Goal: Task Accomplishment & Management: Manage account settings

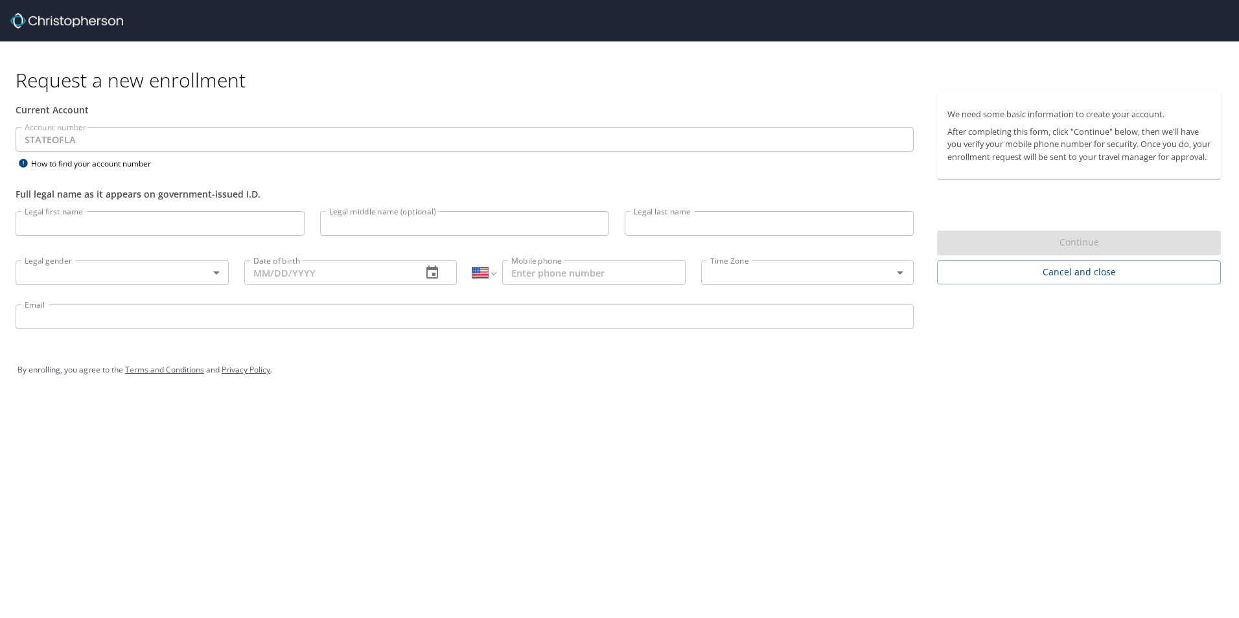
select select "US"
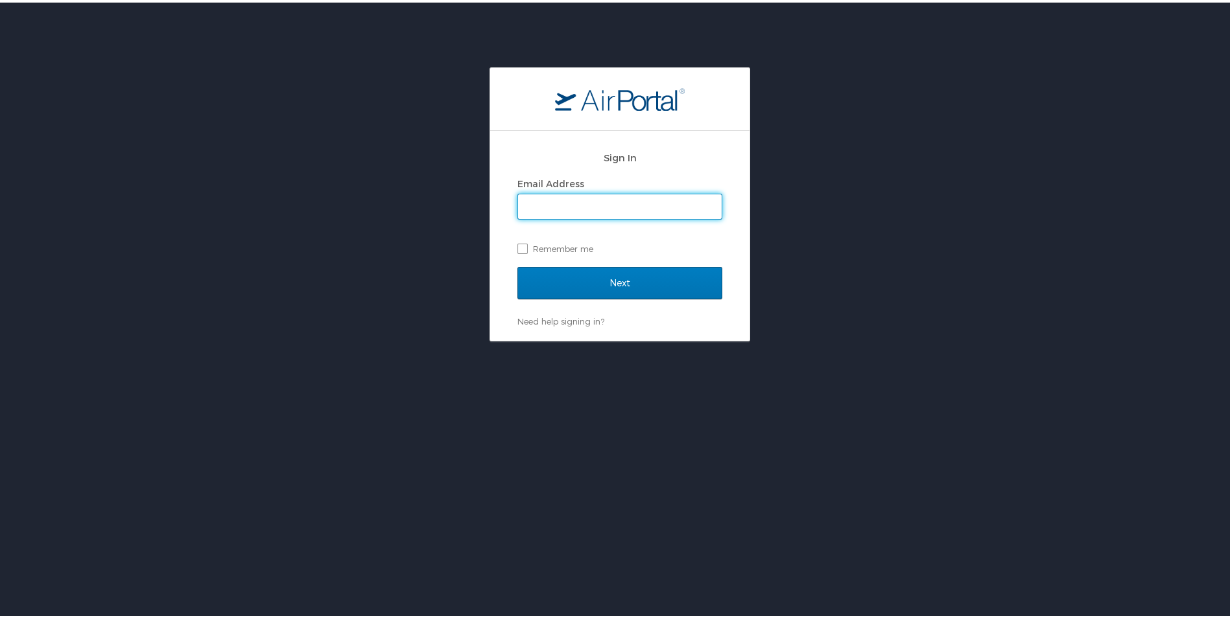
type input "heather.anderson@lsuhs.edu"
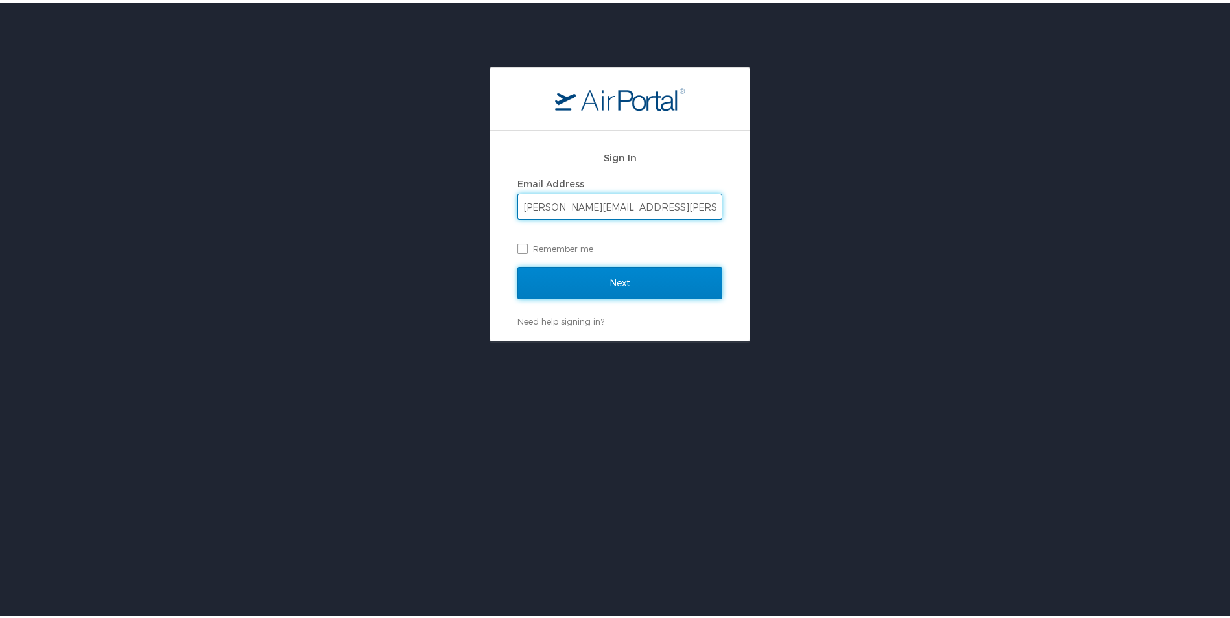
click at [575, 286] on input "Next" at bounding box center [619, 280] width 205 height 32
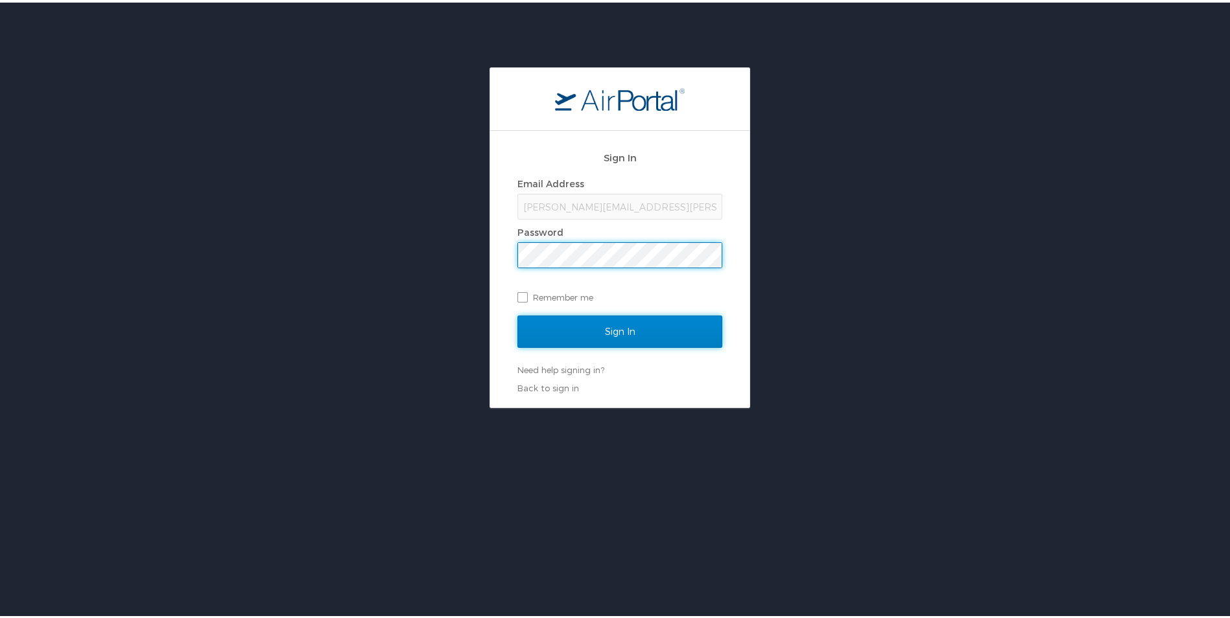
click at [560, 318] on input "Sign In" at bounding box center [619, 329] width 205 height 32
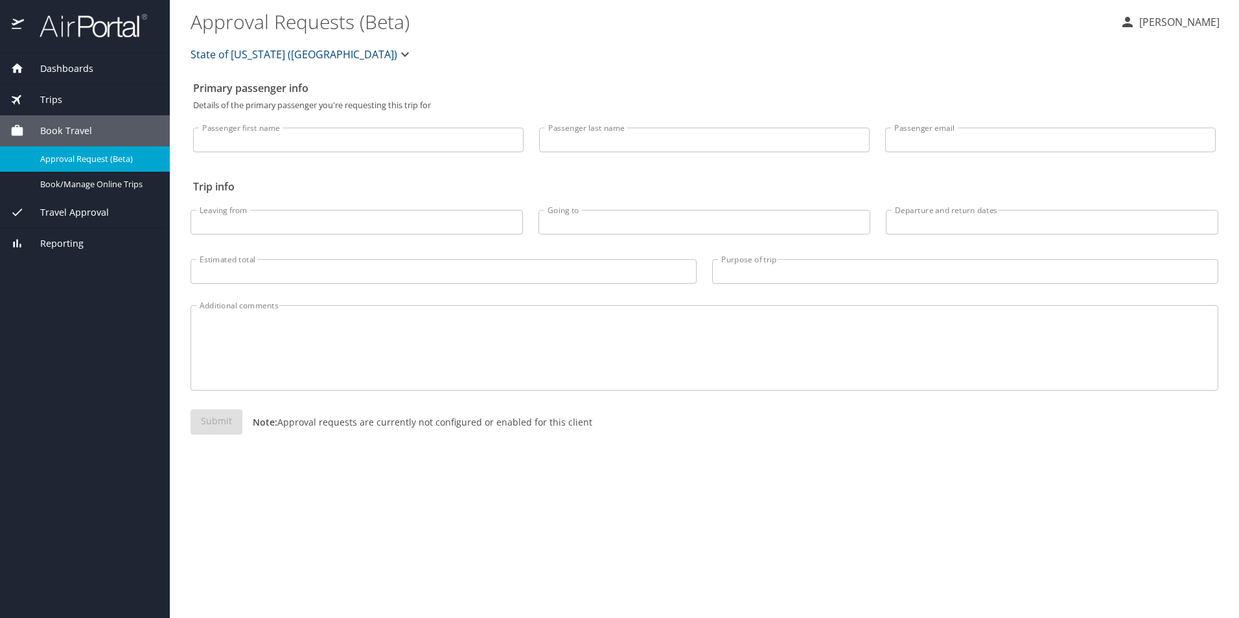
click at [292, 143] on input "Passenger first name" at bounding box center [358, 140] width 331 height 25
type input "Heather"
type input "Anderson"
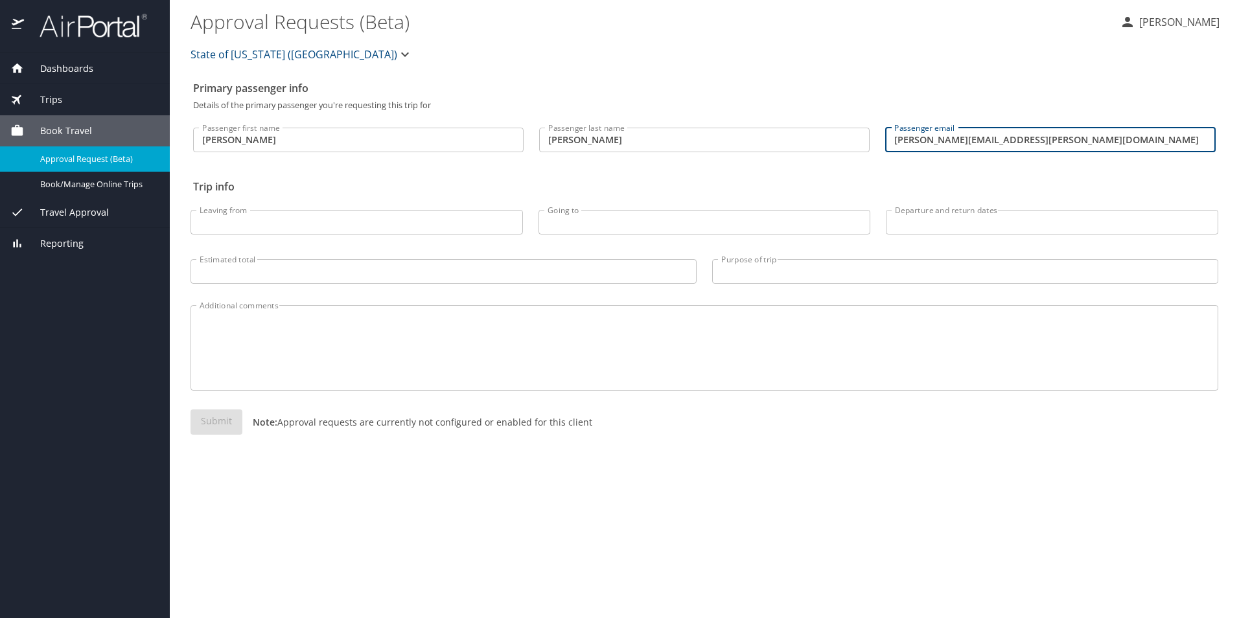
type input "heather.anderson@lsuhs.edu"
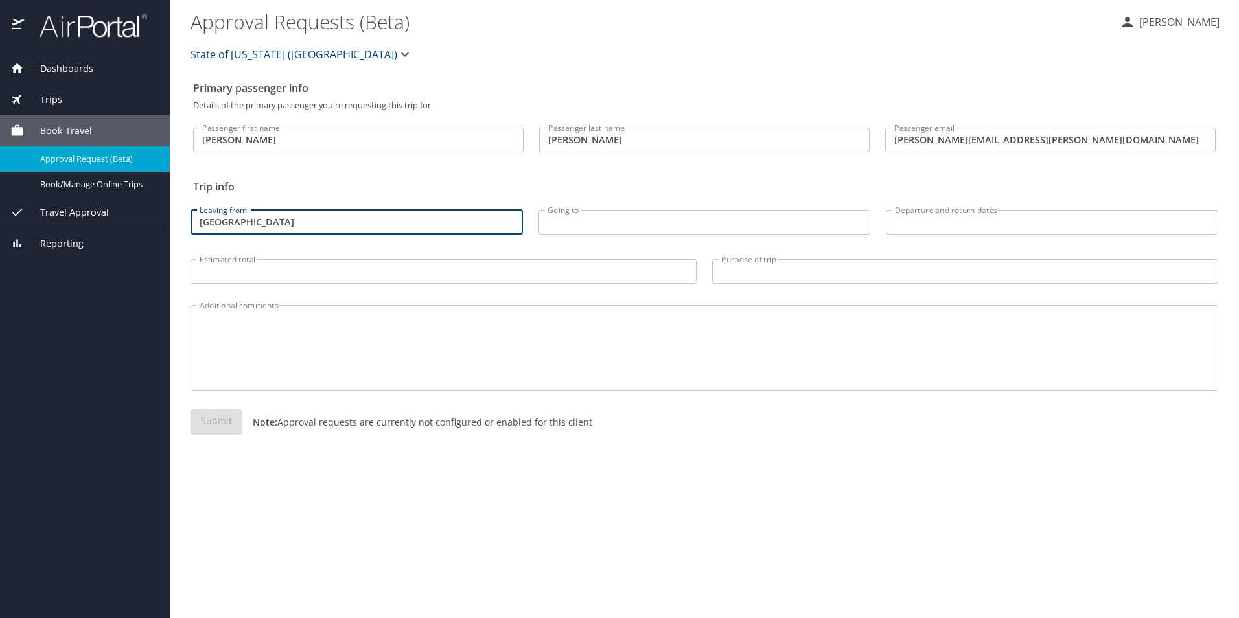
type input "Shreveport"
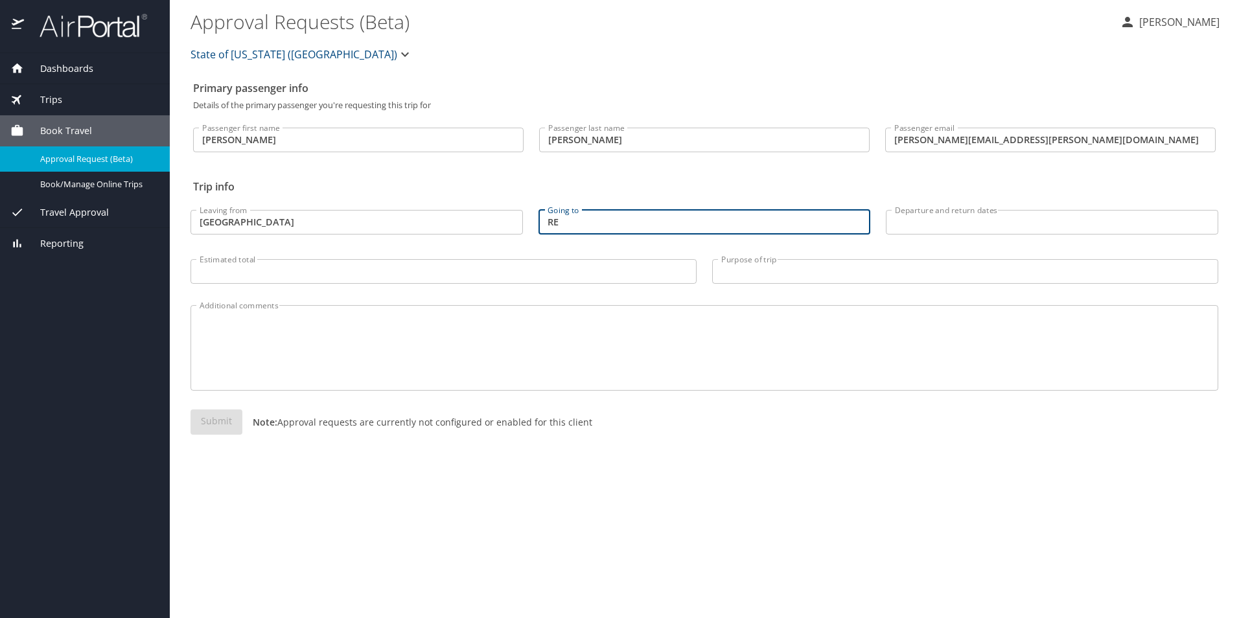
type input "R"
type input "Washington, D.C."
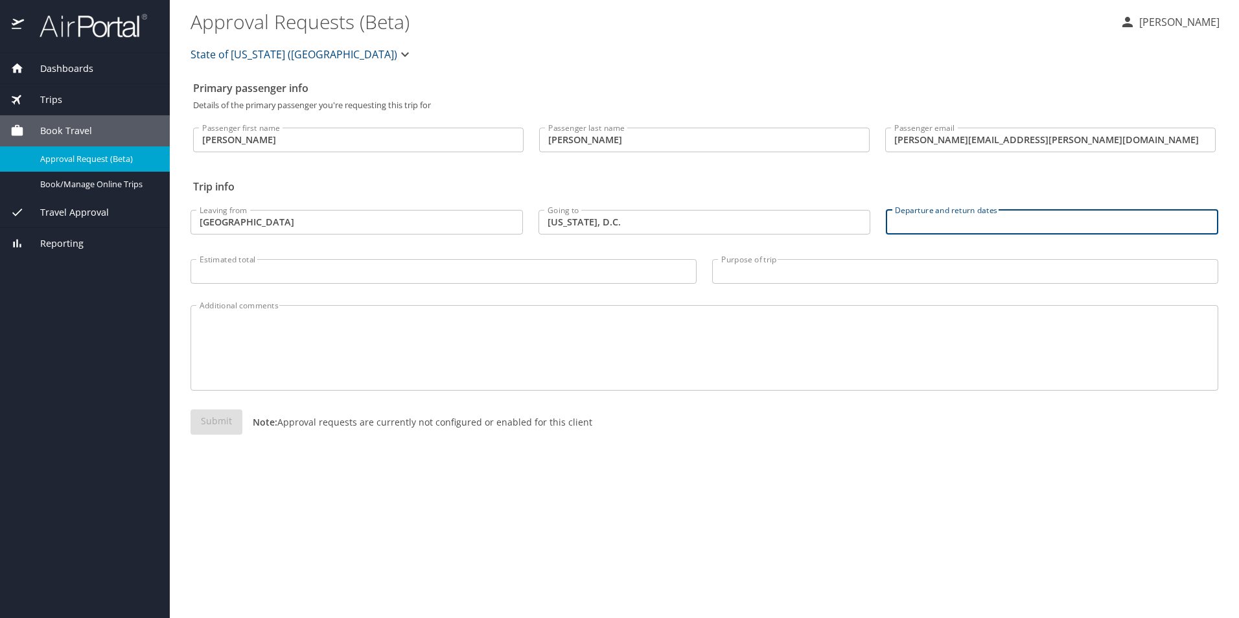
click at [1012, 223] on input "Departure and return dates" at bounding box center [1052, 222] width 333 height 25
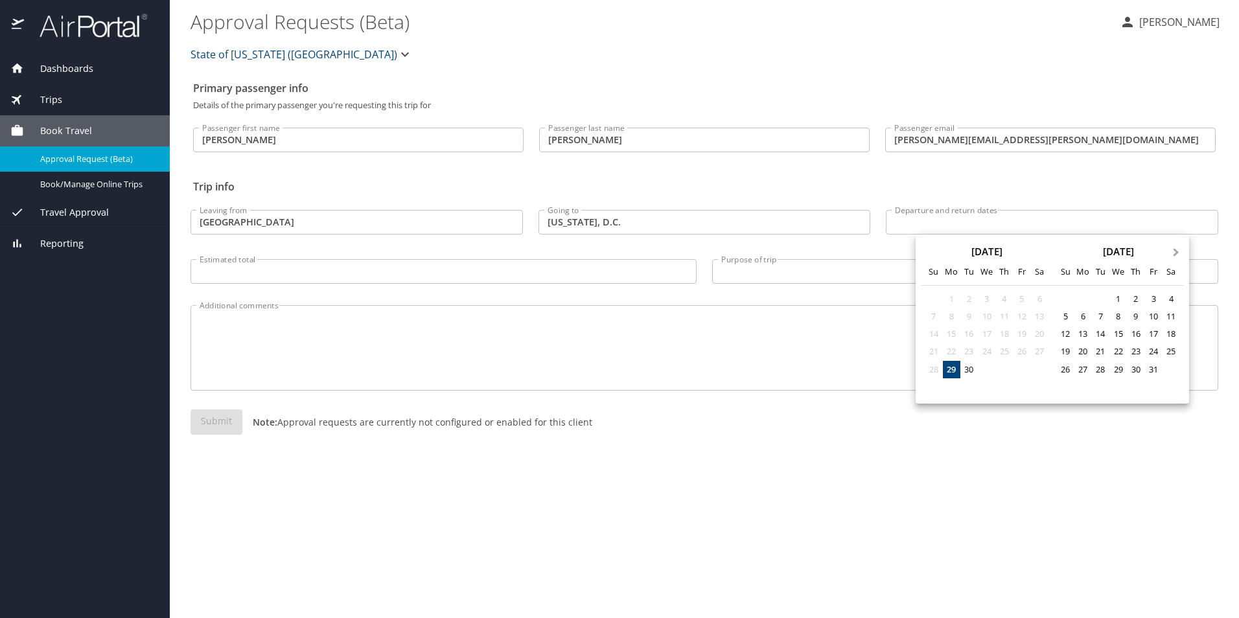
click at [1177, 255] on span "Next Month" at bounding box center [1177, 253] width 0 height 15
click at [935, 253] on button "Previous Month" at bounding box center [927, 246] width 21 height 21
click at [988, 352] on div "19" at bounding box center [987, 352] width 18 height 18
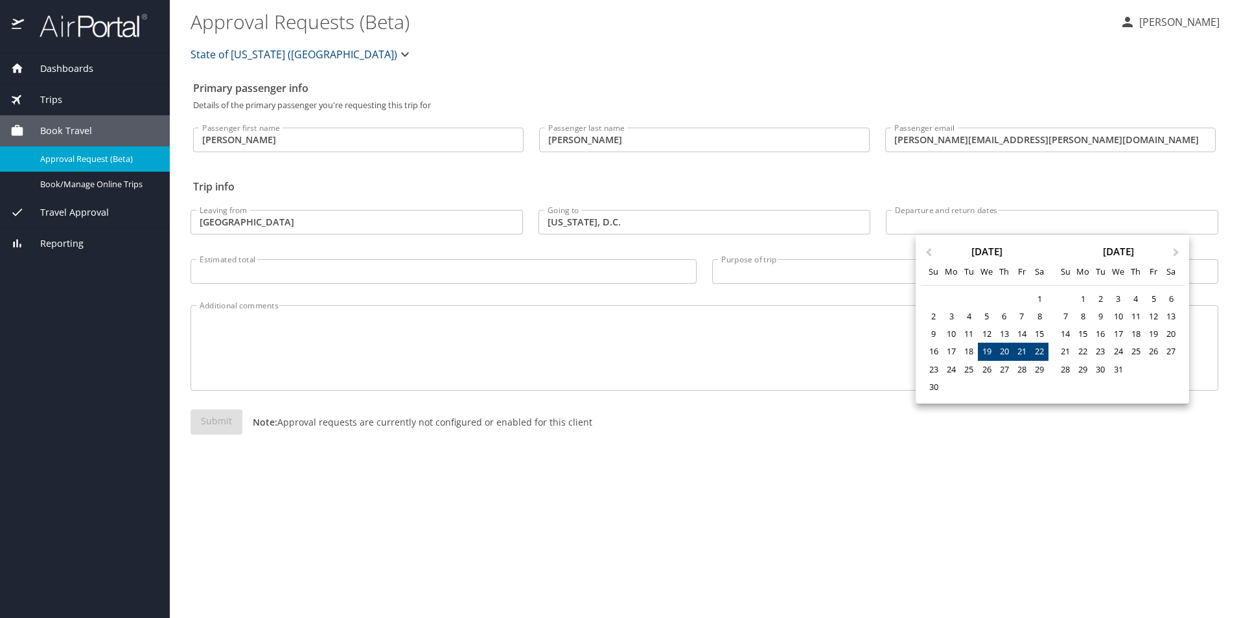
click at [1044, 352] on div "22" at bounding box center [1040, 352] width 18 height 18
type input "11/19/2025 🠦 11/22/2025"
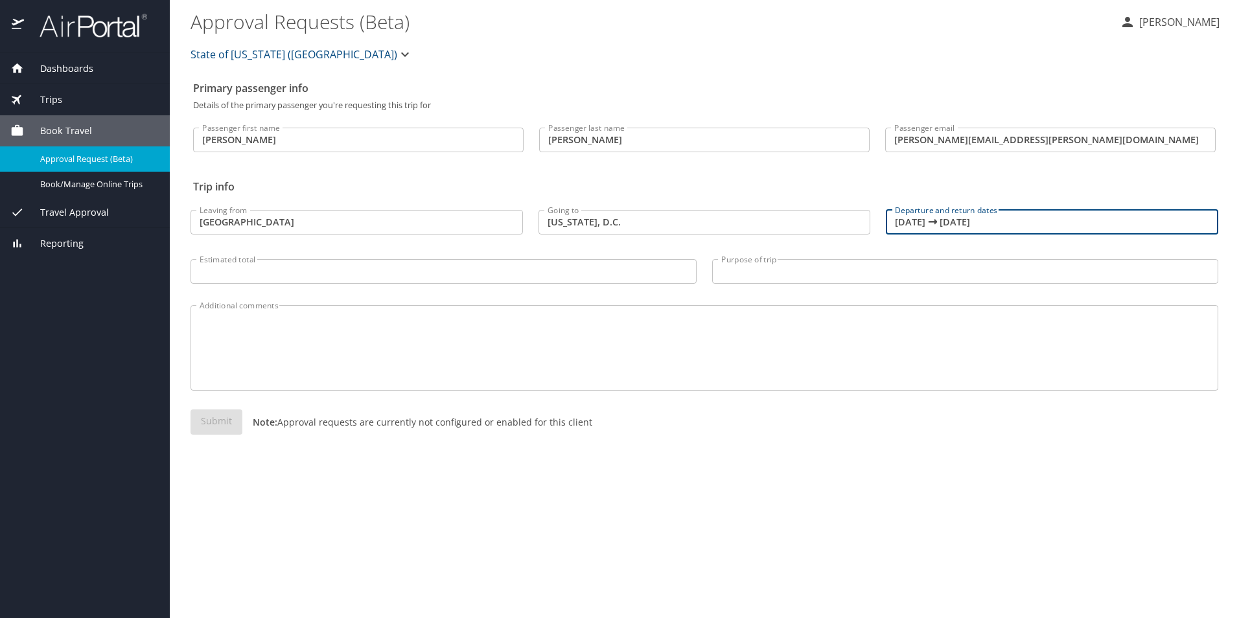
click at [384, 276] on input "Estimated total" at bounding box center [444, 271] width 506 height 25
click at [45, 87] on div "Trips" at bounding box center [85, 99] width 170 height 31
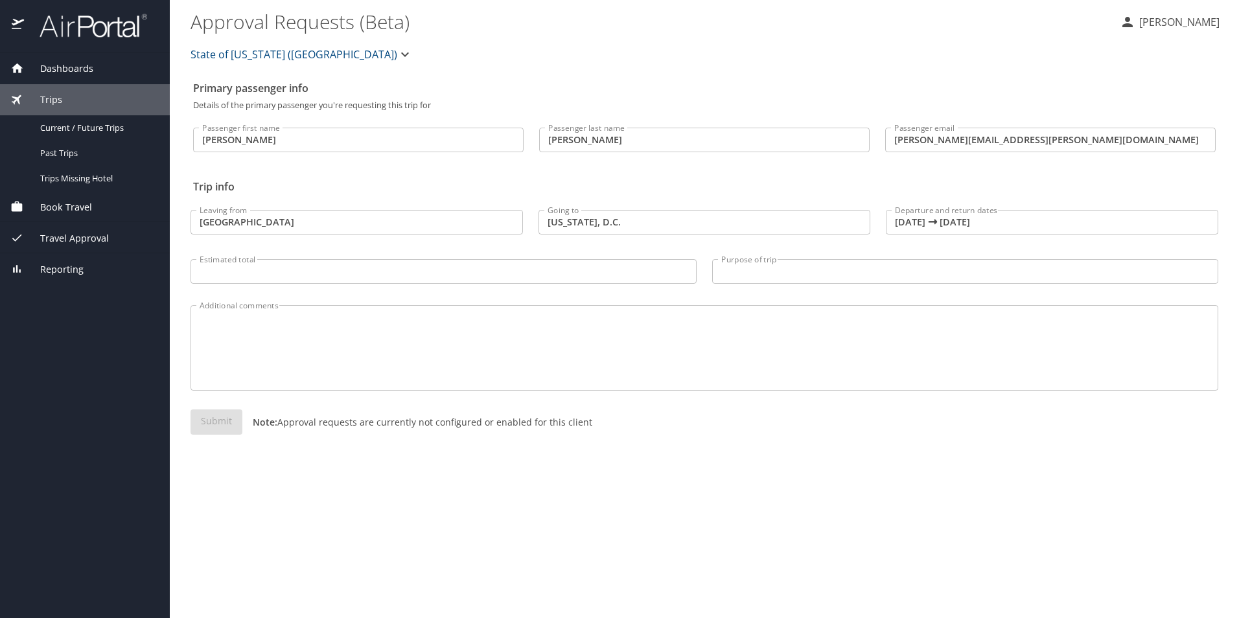
click at [75, 209] on span "Book Travel" at bounding box center [58, 207] width 68 height 14
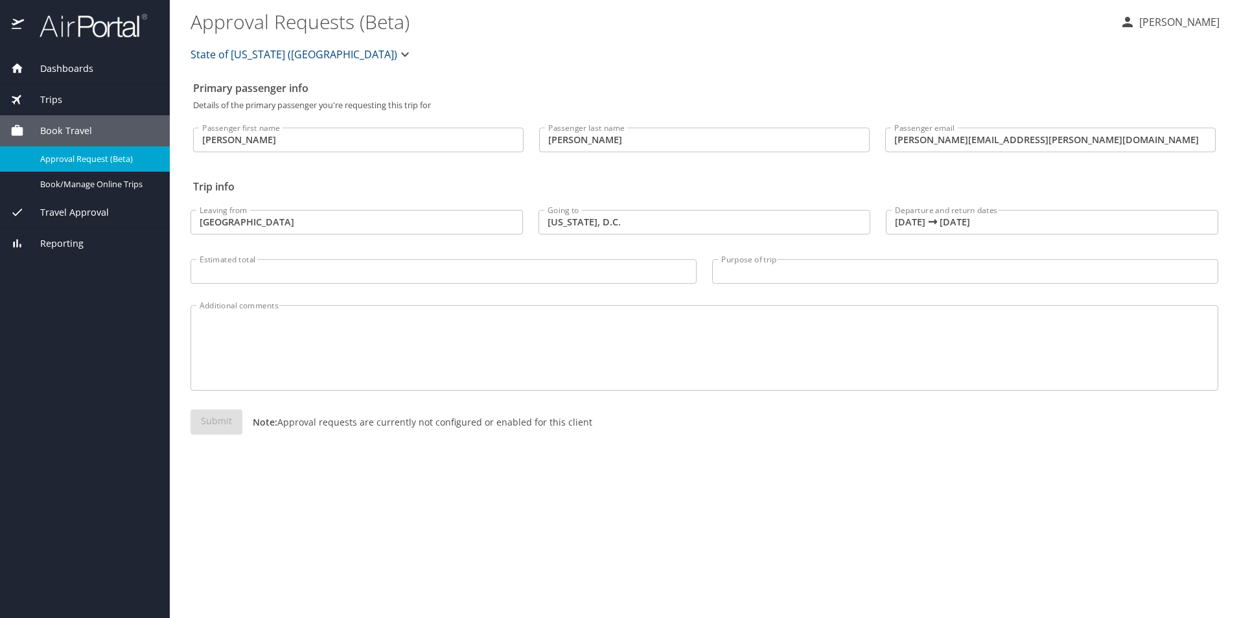
click at [77, 209] on span "Travel Approval" at bounding box center [66, 212] width 85 height 14
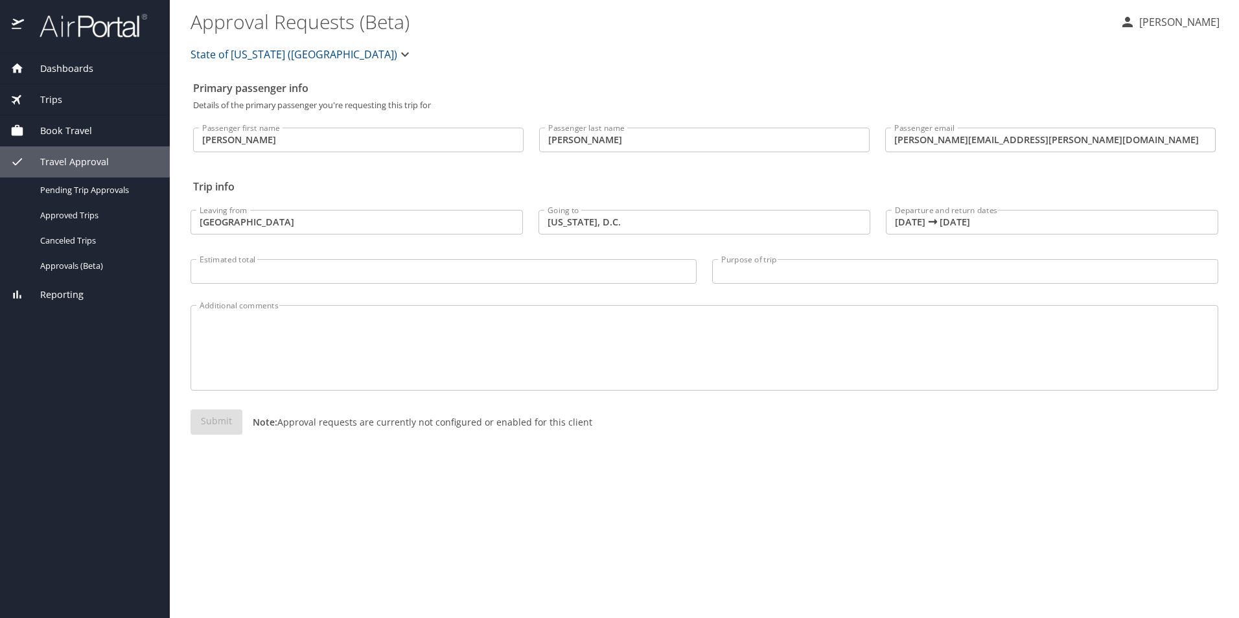
click at [75, 130] on span "Book Travel" at bounding box center [58, 131] width 68 height 14
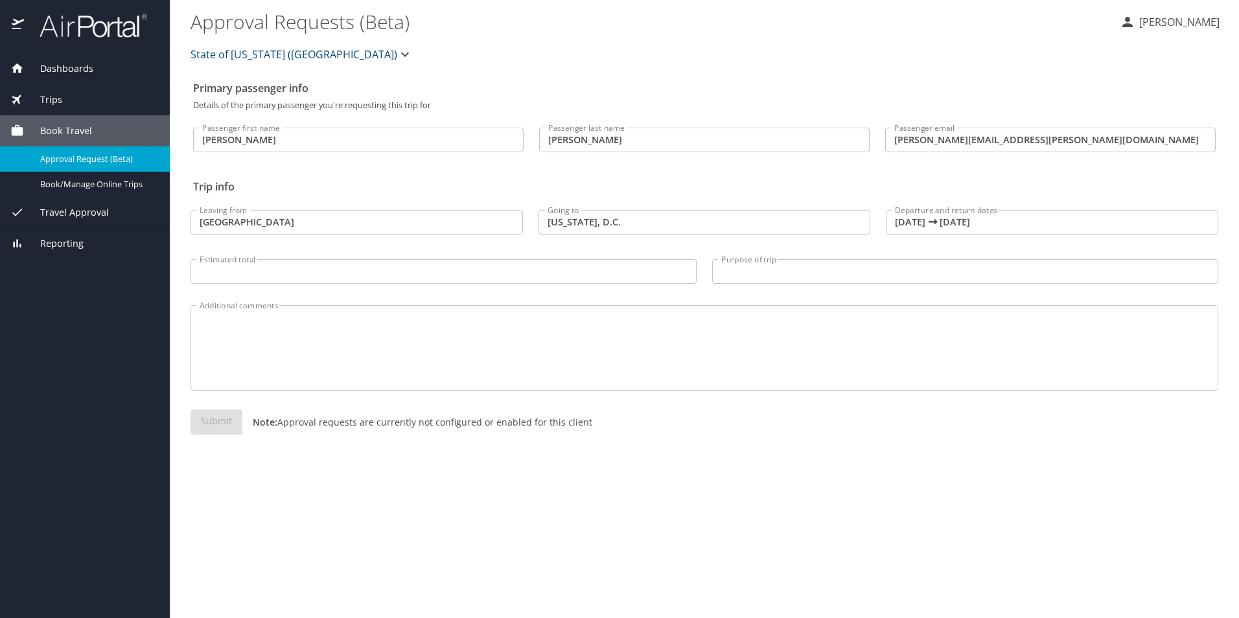
click at [63, 58] on div "Dashboards" at bounding box center [85, 68] width 170 height 31
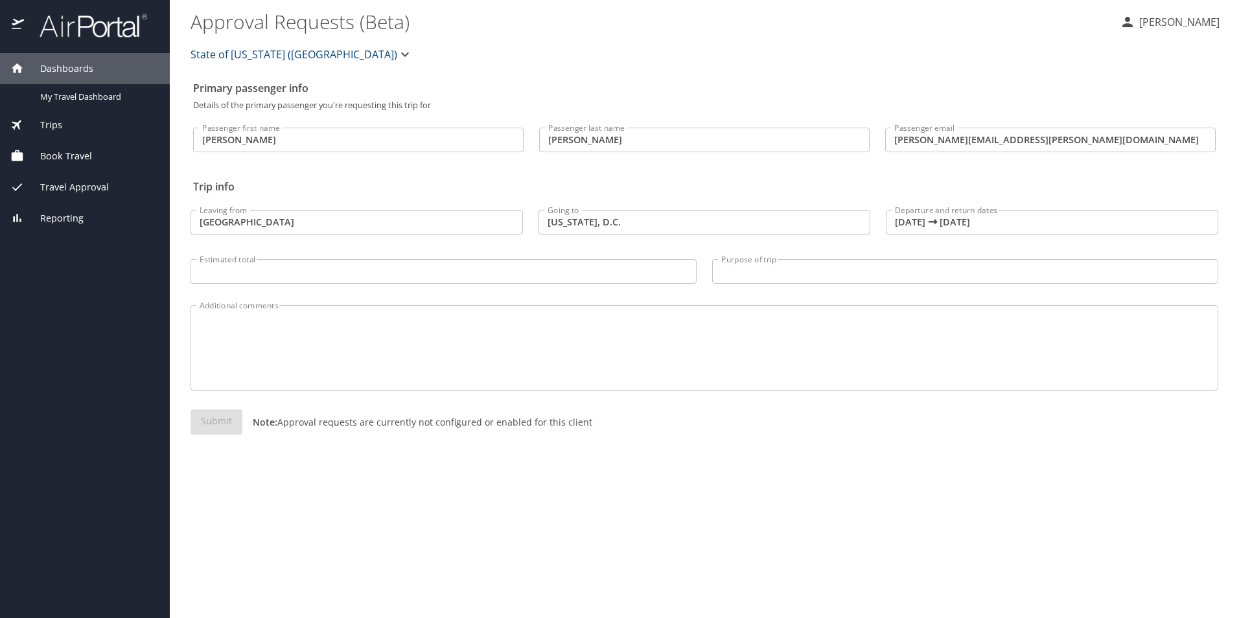
click at [62, 69] on span "Dashboards" at bounding box center [58, 69] width 69 height 14
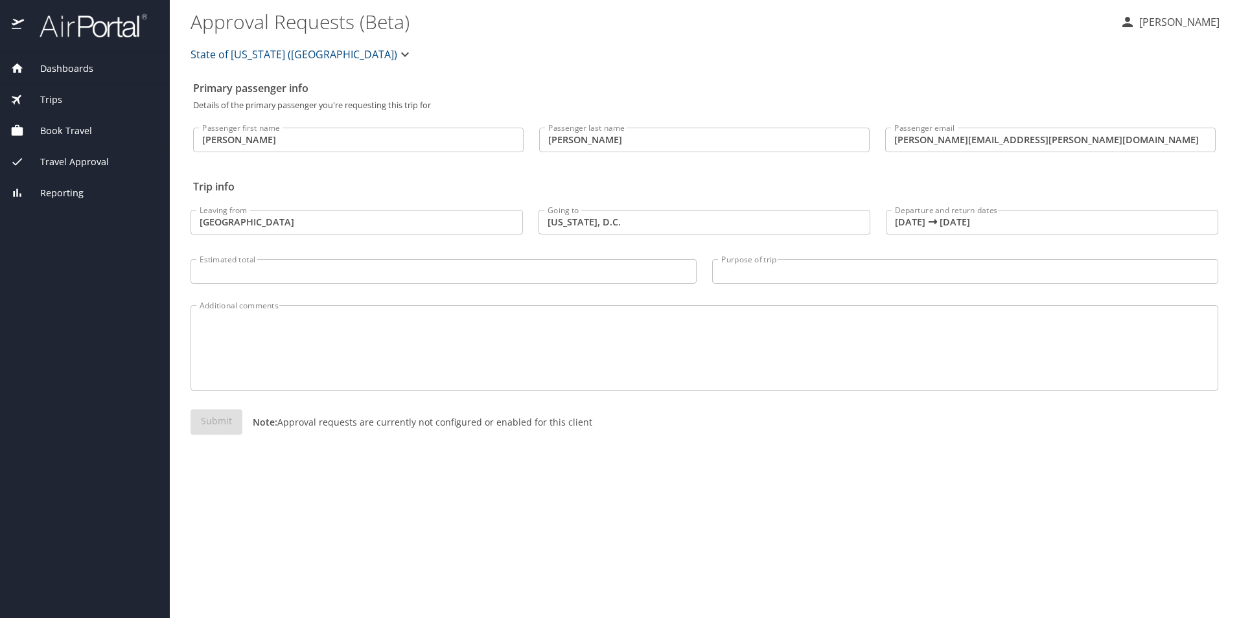
click at [48, 148] on div "Travel Approval" at bounding box center [85, 162] width 170 height 31
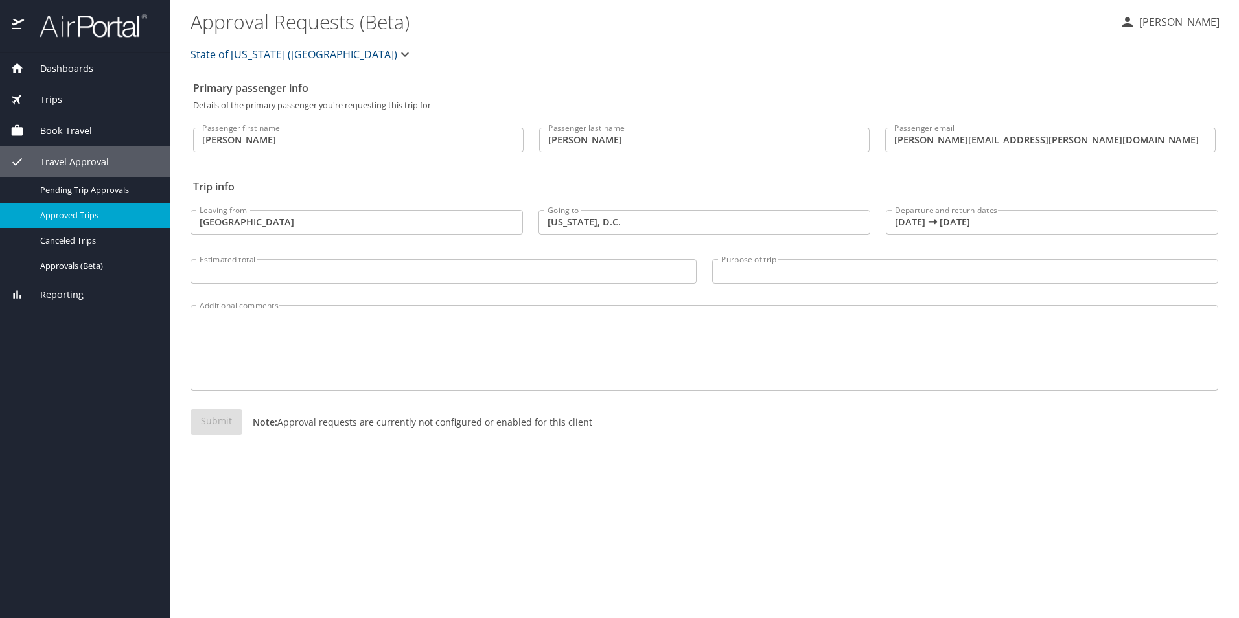
click at [75, 220] on span "Approved Trips" at bounding box center [97, 215] width 114 height 12
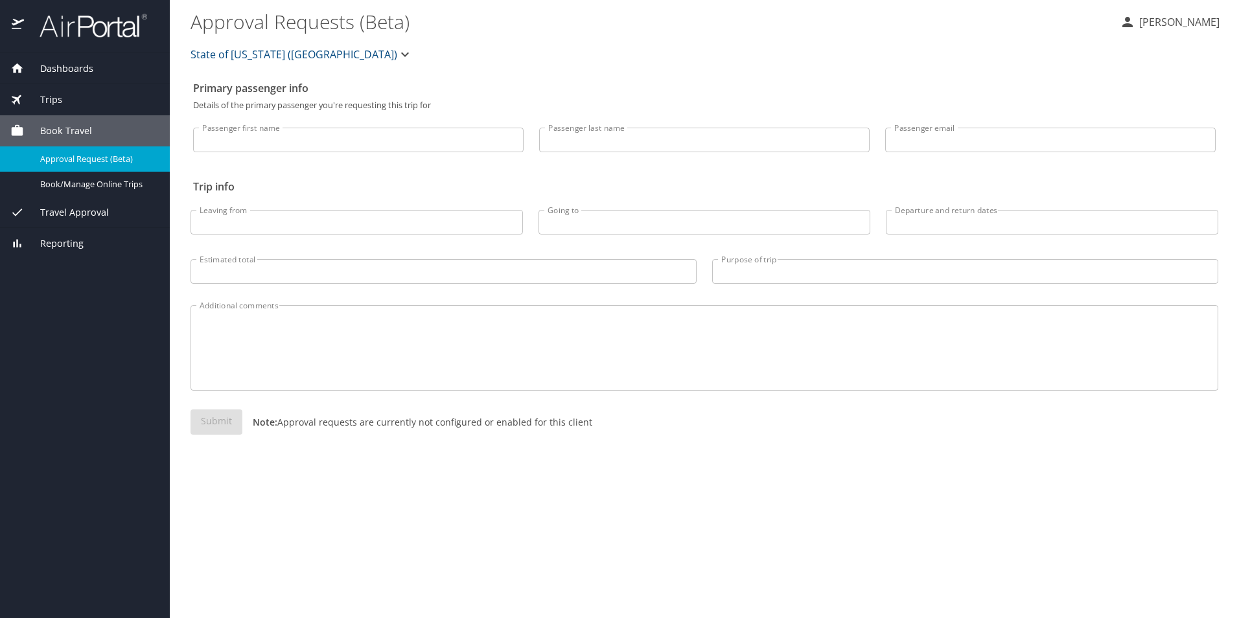
click at [49, 64] on span "Dashboards" at bounding box center [58, 69] width 69 height 14
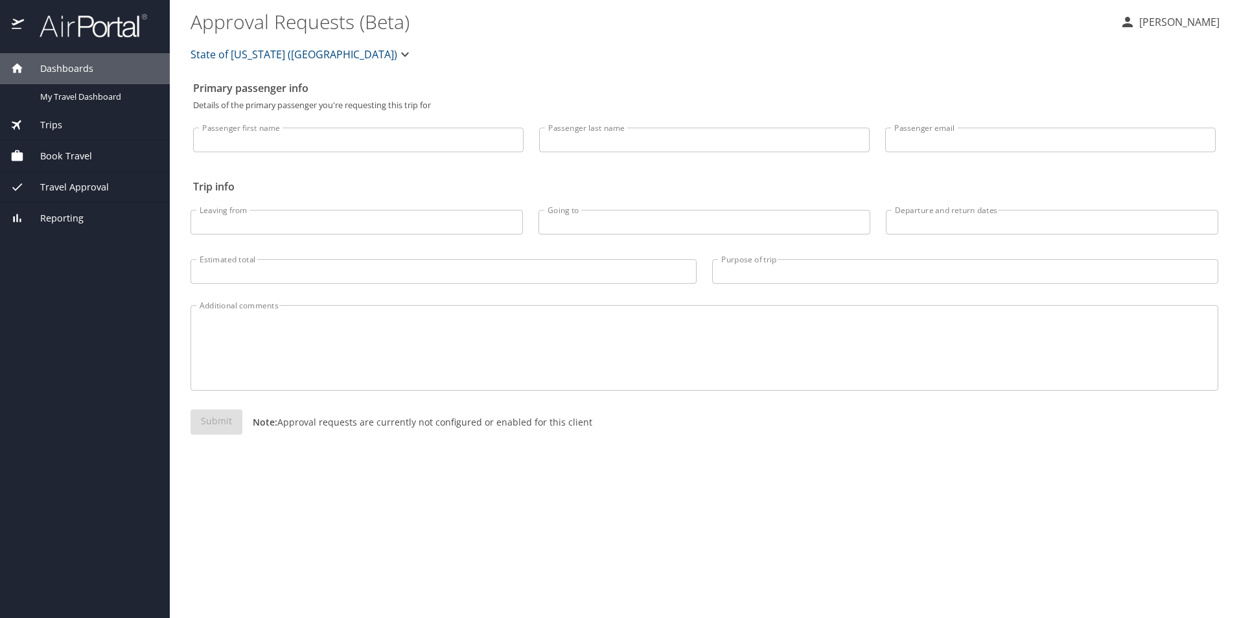
click at [48, 129] on span "Trips" at bounding box center [43, 125] width 38 height 14
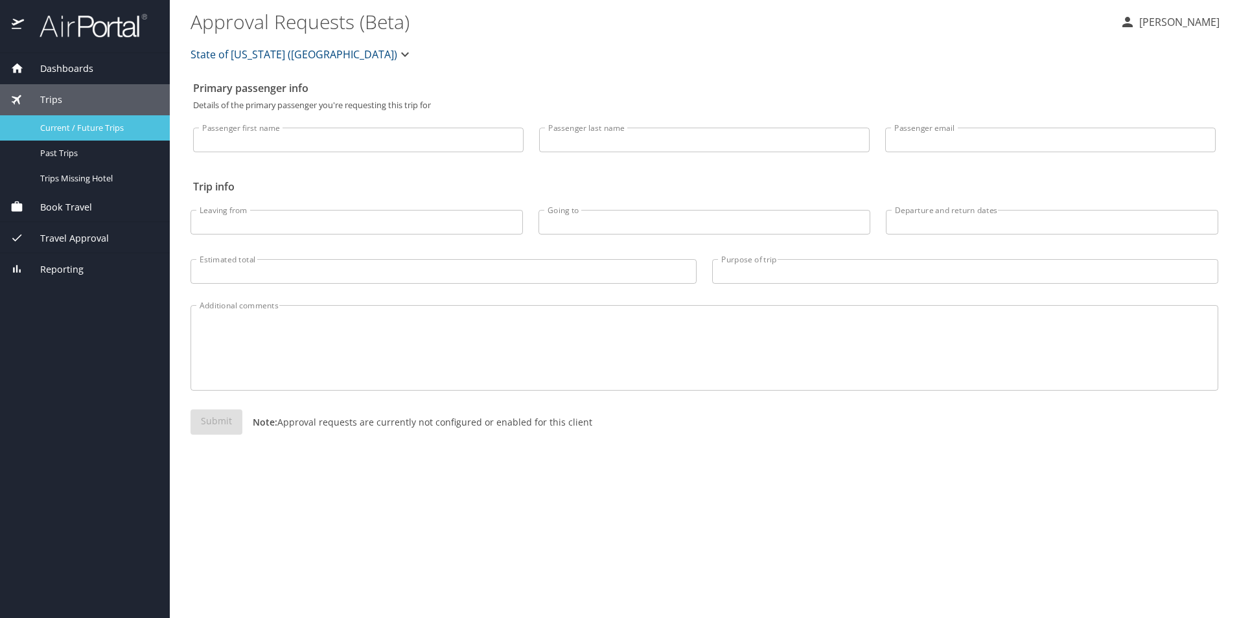
click at [54, 123] on span "Current / Future Trips" at bounding box center [97, 128] width 114 height 12
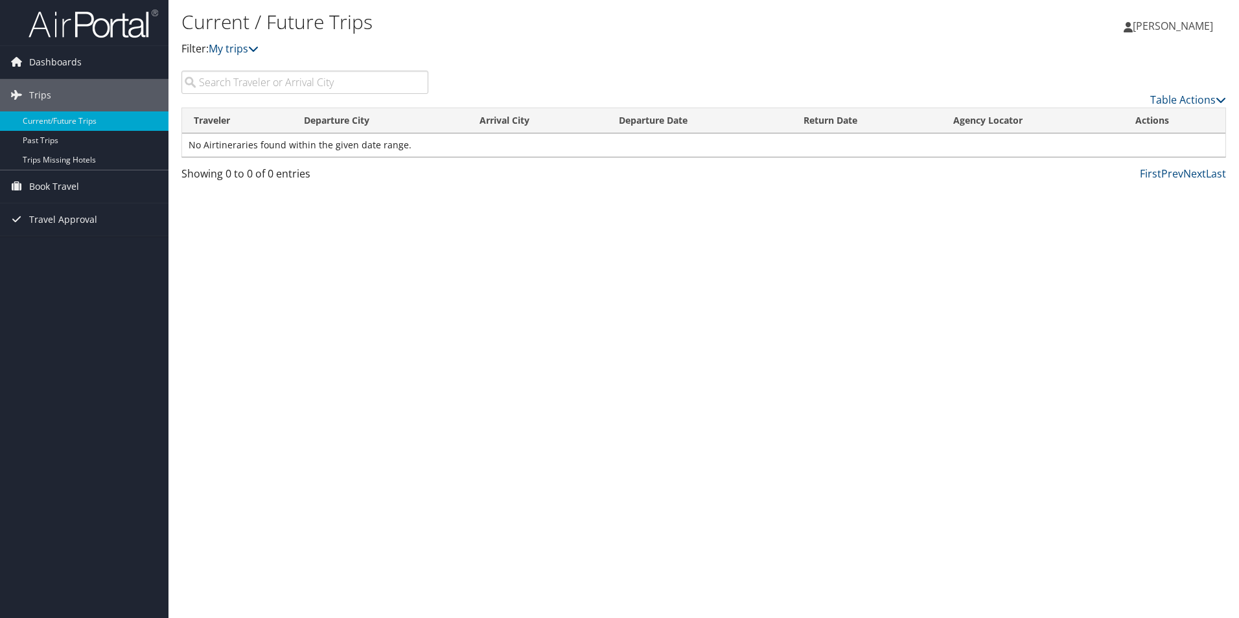
click at [516, 345] on div "Current / Future Trips Filter: My trips [PERSON_NAME] [PERSON_NAME] My Settings…" at bounding box center [704, 309] width 1071 height 618
click at [61, 182] on span "Book Travel" at bounding box center [54, 186] width 50 height 32
click at [60, 104] on link "Trips" at bounding box center [84, 95] width 169 height 32
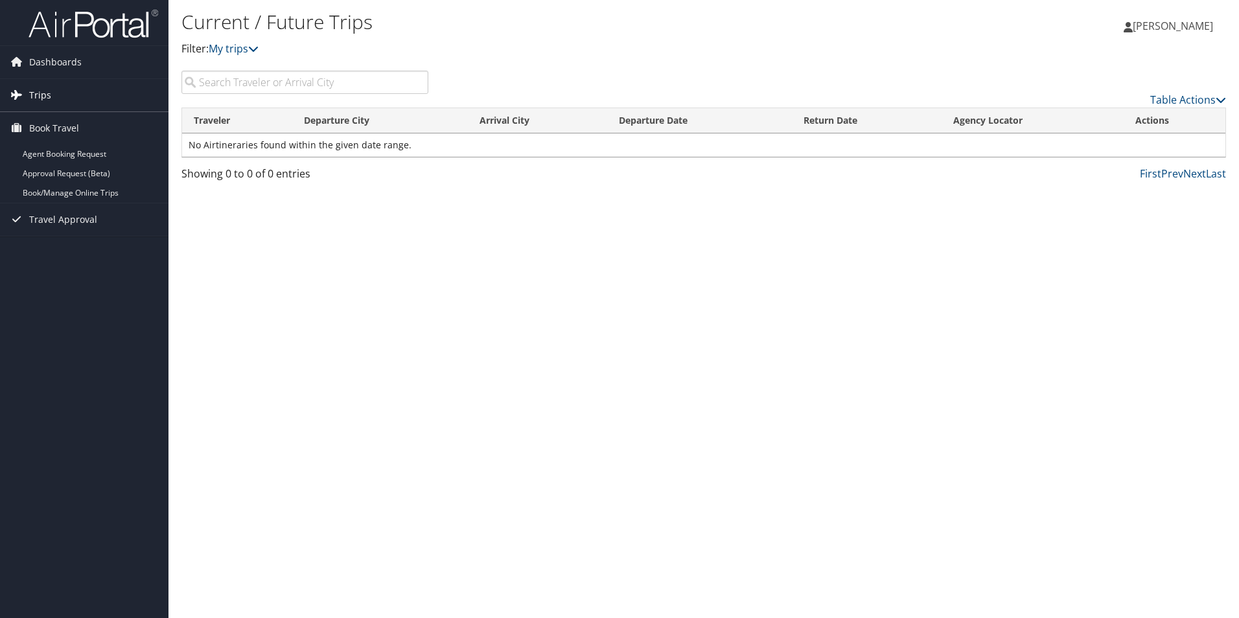
click at [47, 98] on span "Trips" at bounding box center [40, 95] width 22 height 32
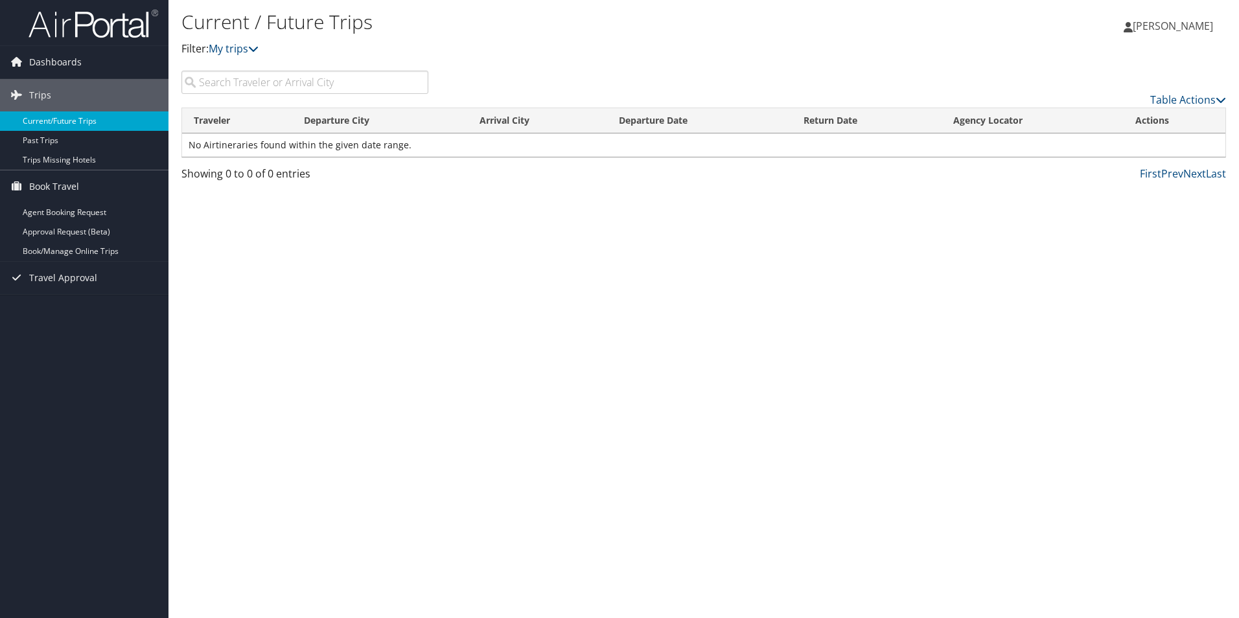
click at [47, 112] on link "Current/Future Trips" at bounding box center [84, 121] width 169 height 19
click at [505, 221] on div "Current / Future Trips Filter: My trips [PERSON_NAME] [PERSON_NAME] My Settings…" at bounding box center [704, 309] width 1071 height 618
click at [699, 322] on div "Current / Future Trips Filter: My trips [PERSON_NAME] [PERSON_NAME] My Settings…" at bounding box center [704, 309] width 1071 height 618
click at [695, 322] on div "Current / Future Trips Filter: My trips [PERSON_NAME] [PERSON_NAME] My Settings…" at bounding box center [704, 309] width 1071 height 618
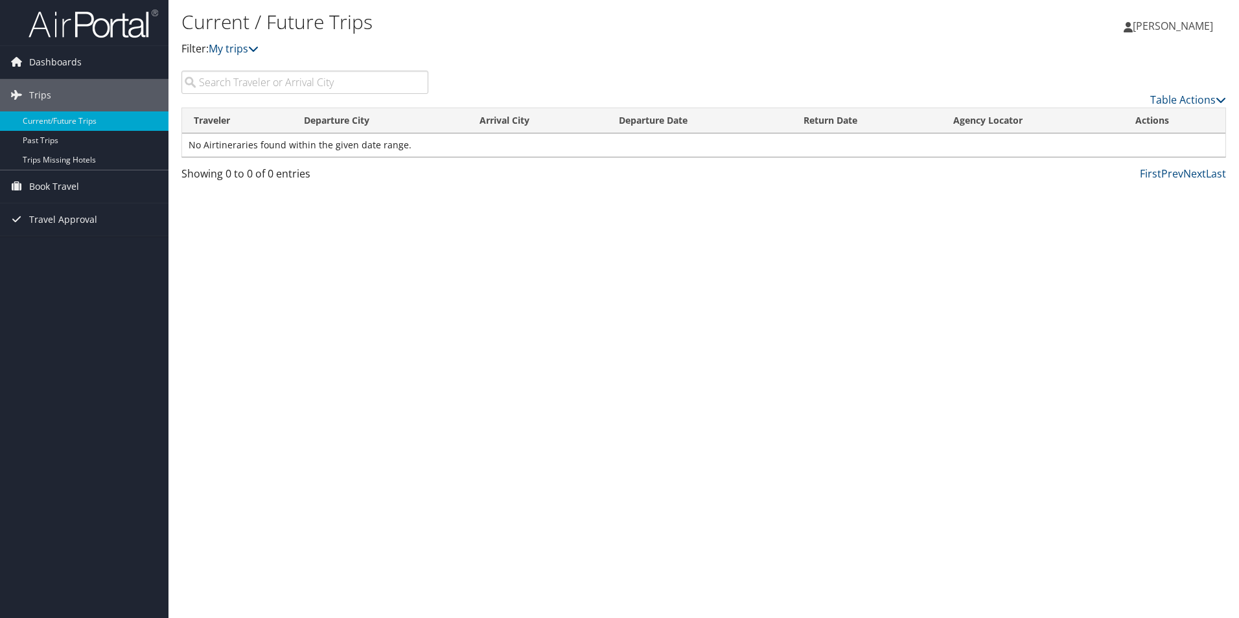
click at [1147, 26] on span "[PERSON_NAME]" at bounding box center [1173, 26] width 80 height 14
click at [980, 62] on div "Current / Future Trips Filter: My trips Heather Anderson Heather Anderson My Se…" at bounding box center [704, 35] width 1071 height 71
click at [704, 323] on div "Current / Future Trips Filter: My trips Heather Anderson Heather Anderson My Se…" at bounding box center [704, 309] width 1071 height 618
click at [62, 178] on span "Book Travel" at bounding box center [54, 186] width 50 height 32
click at [91, 242] on link "Book/Manage Online Trips" at bounding box center [84, 251] width 169 height 19
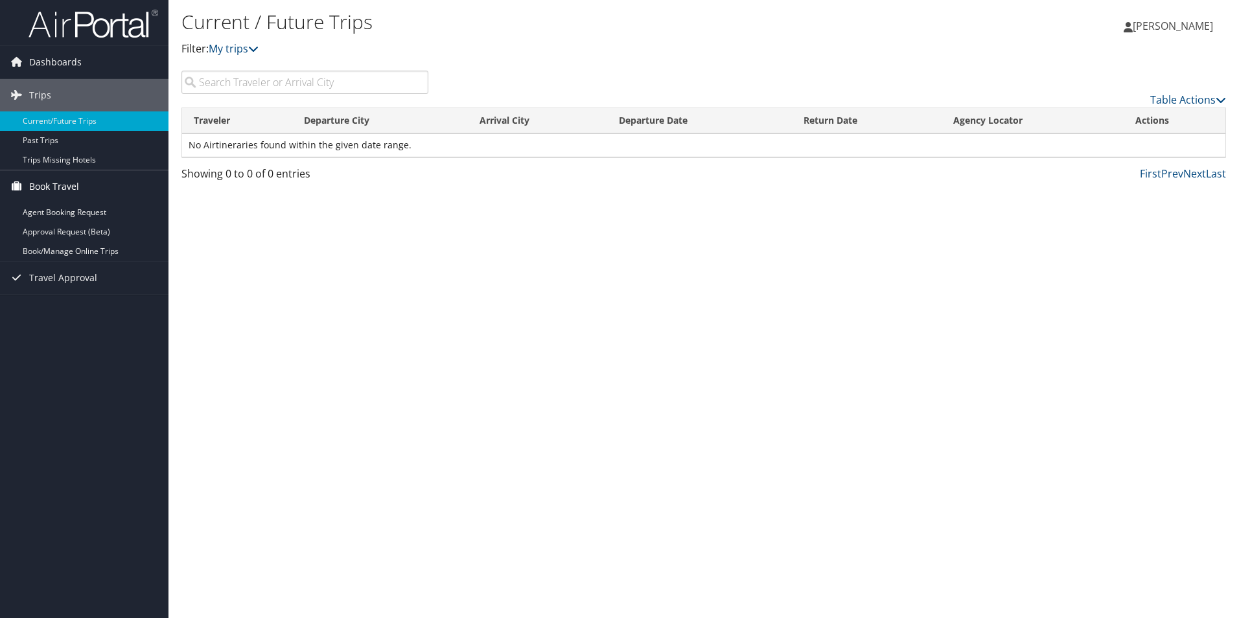
click at [75, 186] on span "Book Travel" at bounding box center [54, 186] width 50 height 32
click at [53, 191] on span "Book Travel" at bounding box center [54, 186] width 50 height 32
click at [64, 253] on link "Book/Manage Online Trips" at bounding box center [84, 251] width 169 height 19
click at [55, 122] on link "Current/Future Trips" at bounding box center [84, 121] width 169 height 19
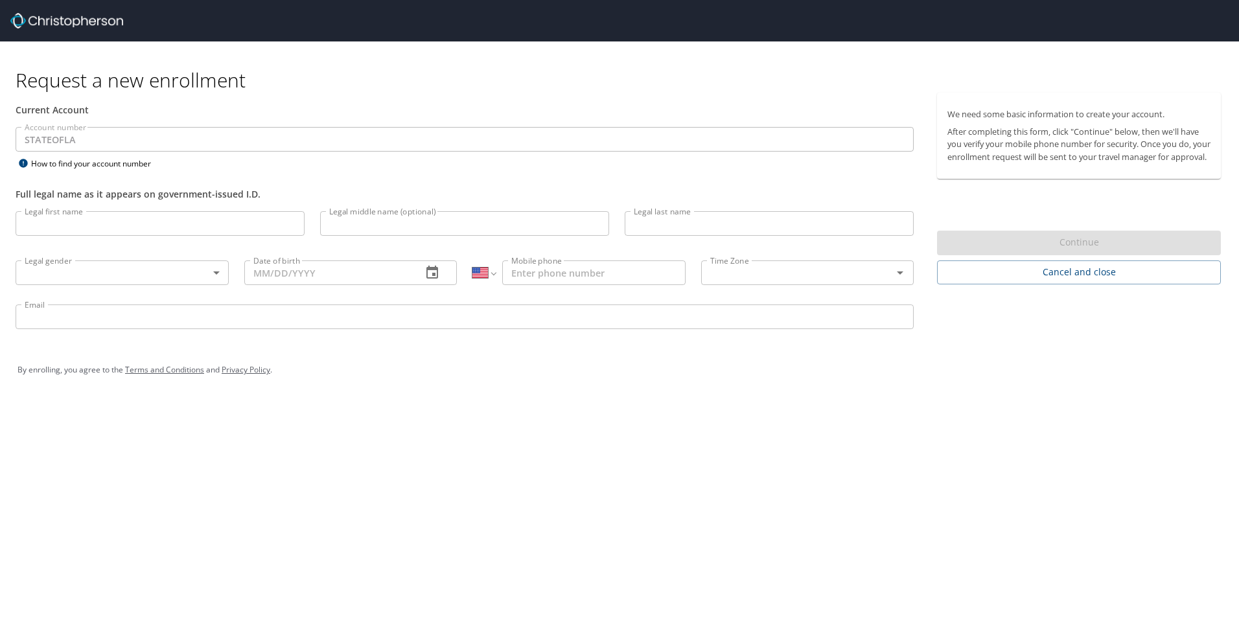
select select "US"
drag, startPoint x: 553, startPoint y: 481, endPoint x: 560, endPoint y: 484, distance: 7.8
click at [553, 481] on div "Request a new enrollment Current Account Account number STATEOFLA Account numbe…" at bounding box center [619, 309] width 1239 height 618
click at [396, 338] on div "Email Email" at bounding box center [465, 319] width 914 height 44
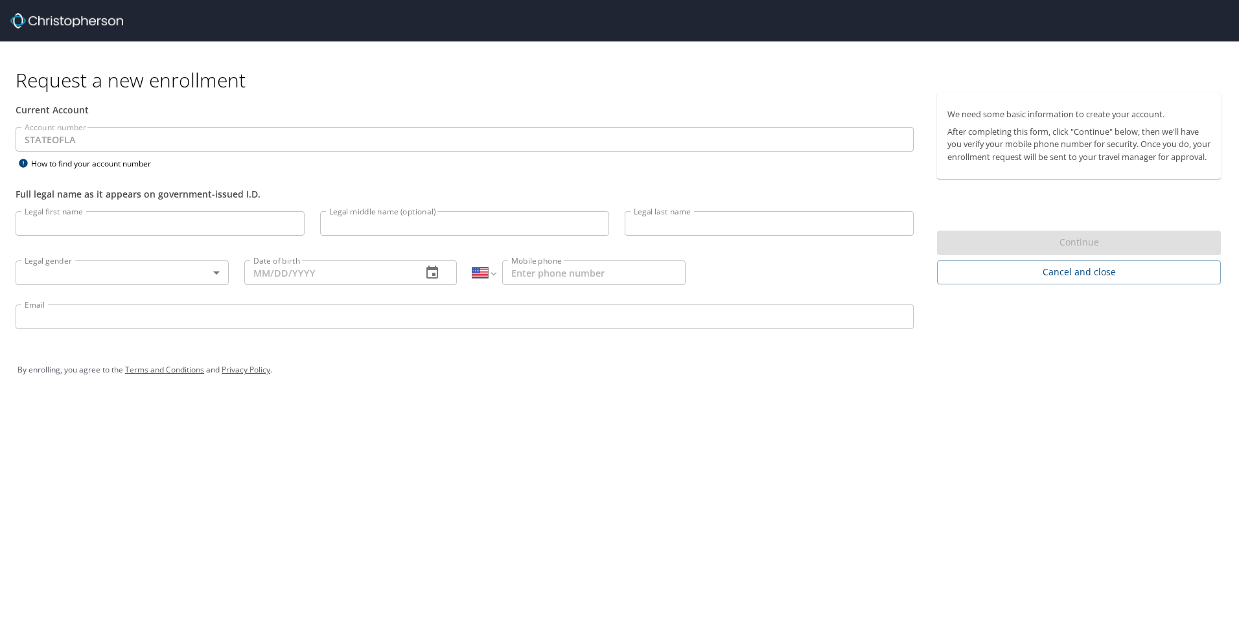
select select "US"
click at [1016, 277] on span "Cancel and close" at bounding box center [1079, 272] width 263 height 16
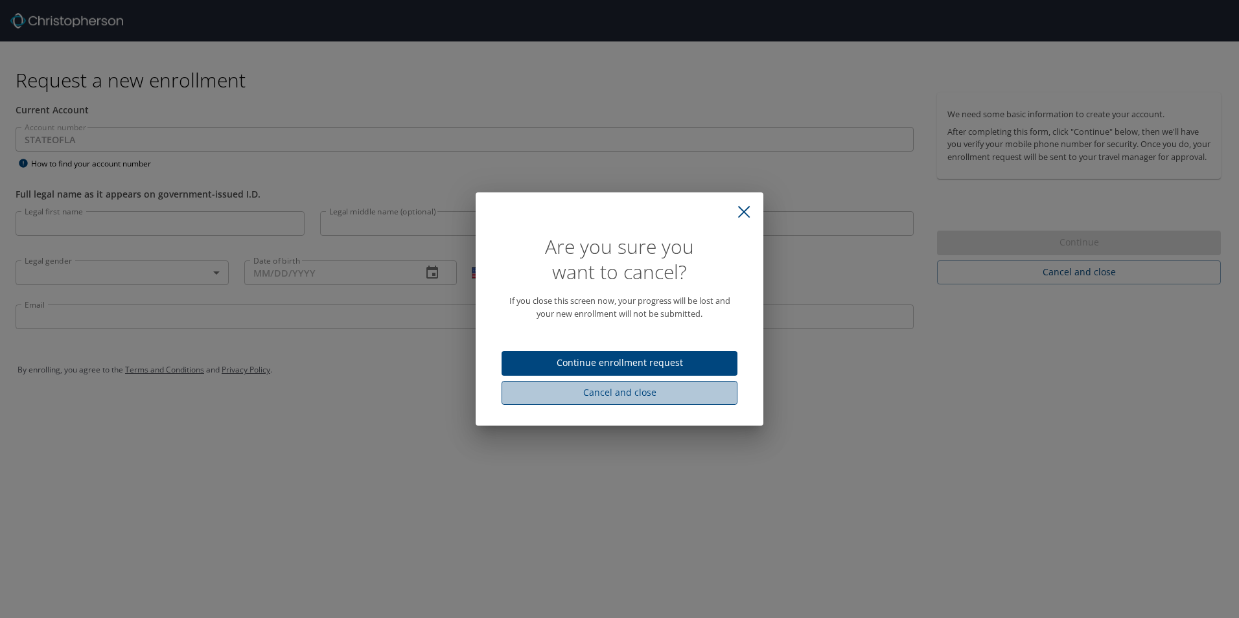
click at [664, 386] on span "Cancel and close" at bounding box center [619, 393] width 215 height 16
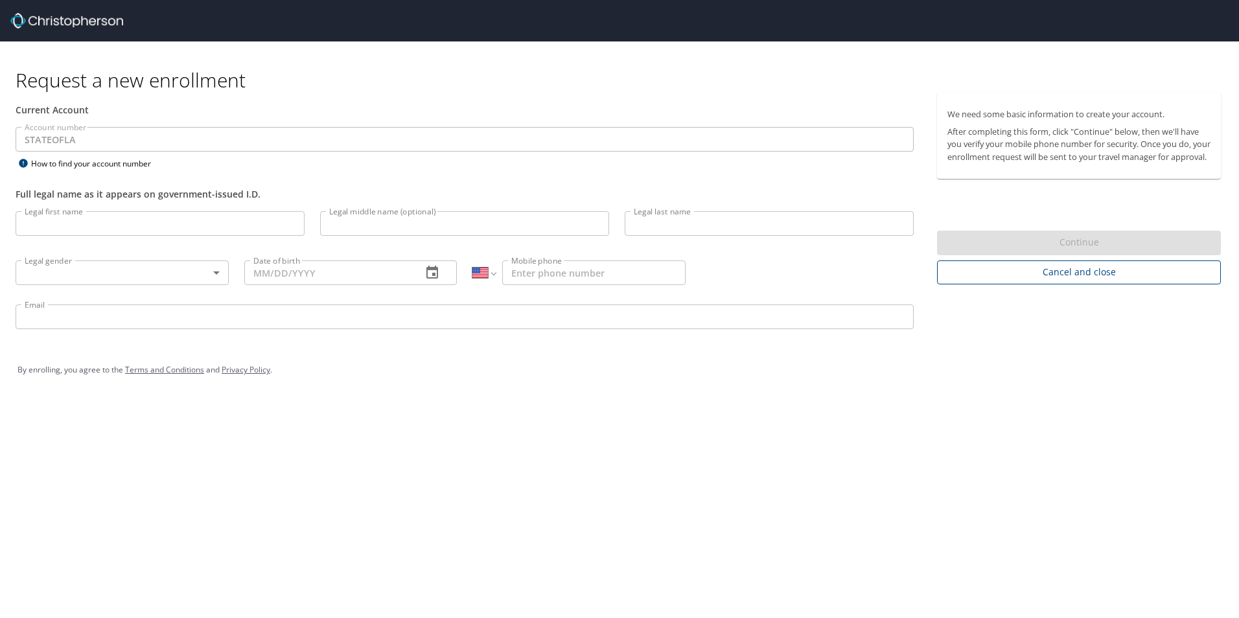
click at [1149, 281] on span "Cancel and close" at bounding box center [1079, 272] width 263 height 16
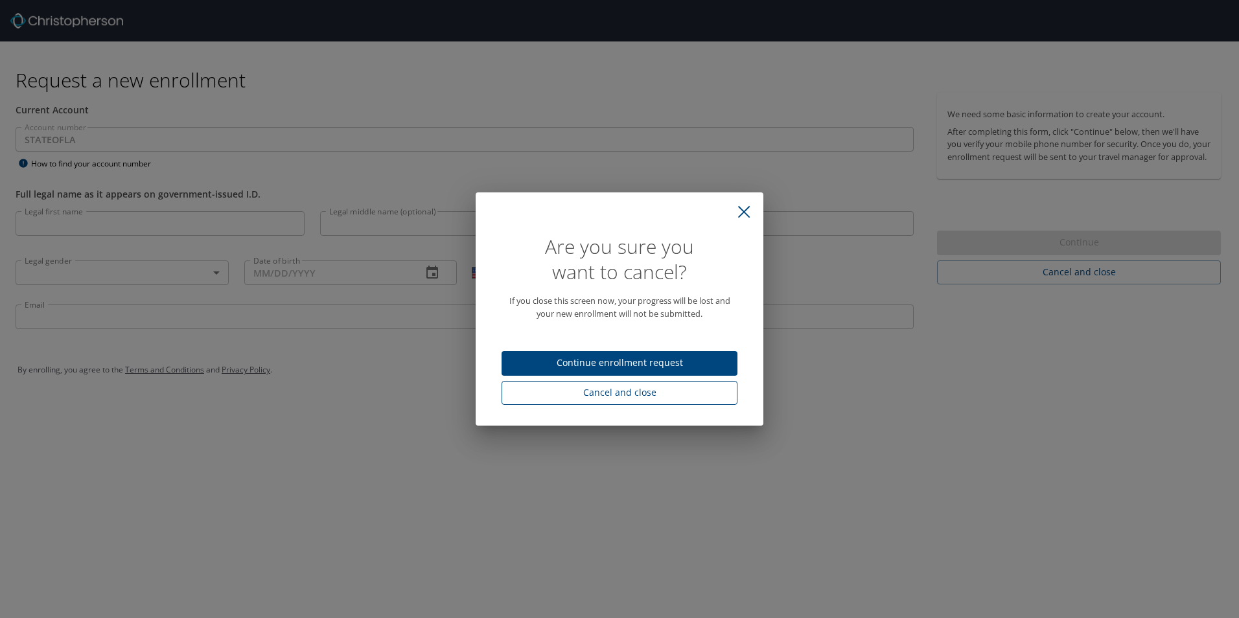
click at [706, 393] on span "Cancel and close" at bounding box center [619, 393] width 215 height 16
